Goal: Task Accomplishment & Management: Complete application form

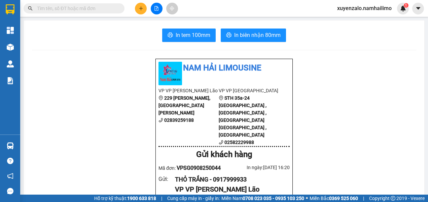
click at [95, 8] on input "text" at bounding box center [76, 8] width 79 height 7
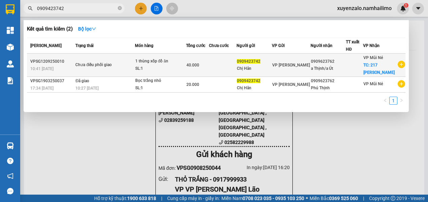
type input "0909423742"
click at [169, 65] on div "1 thùng xốp đồ ăn" at bounding box center [160, 61] width 50 height 7
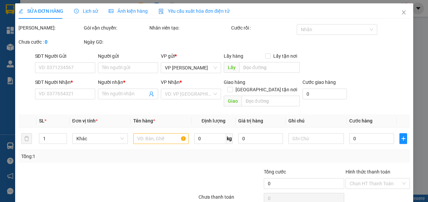
type input "0909423742"
type input "Chị Hân"
type input "0909623762"
type input "a Thịnh/a Út"
checkbox input "true"
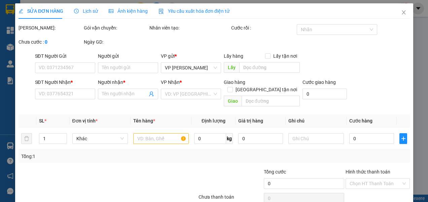
type input "217 [PERSON_NAME]"
type input "40.000"
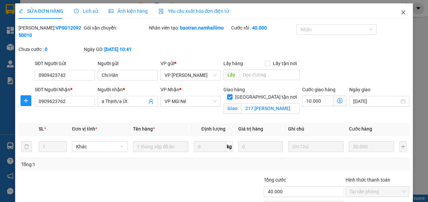
click at [402, 10] on span "Close" at bounding box center [403, 12] width 19 height 19
